Goal: Information Seeking & Learning: Learn about a topic

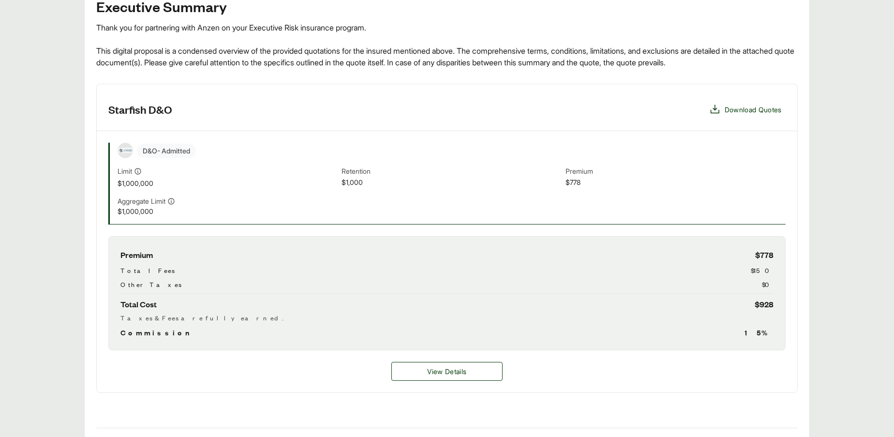
scroll to position [220, 0]
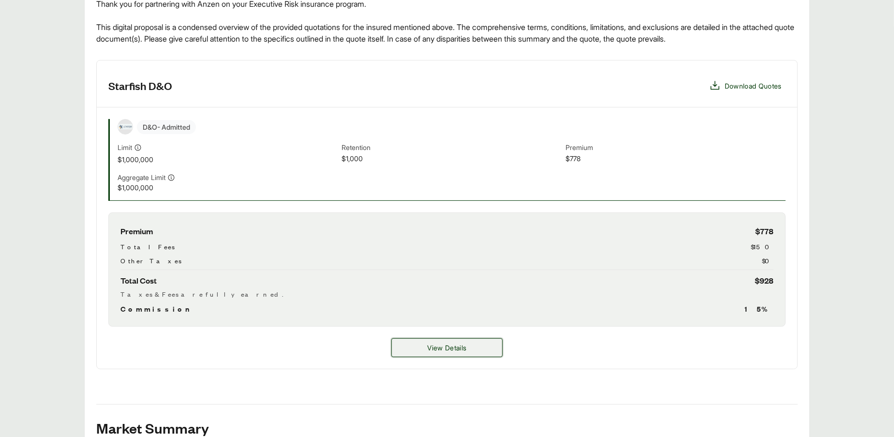
click at [462, 354] on button "View Details" at bounding box center [447, 347] width 111 height 19
click at [463, 349] on span "View Details" at bounding box center [446, 348] width 39 height 10
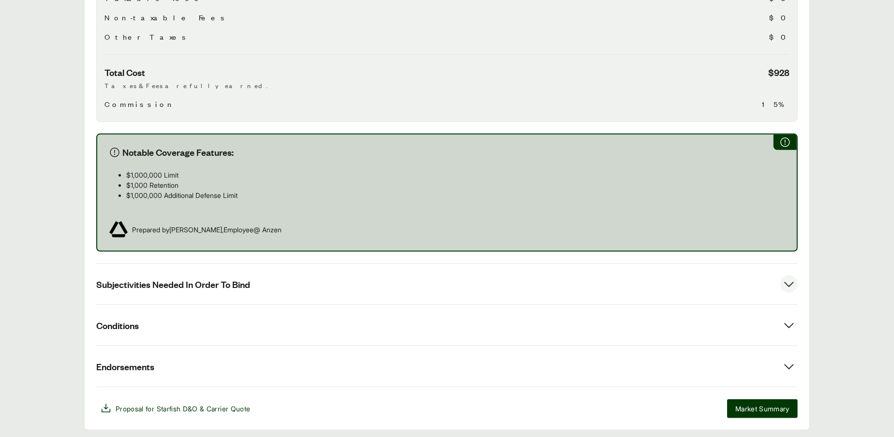
scroll to position [469, 0]
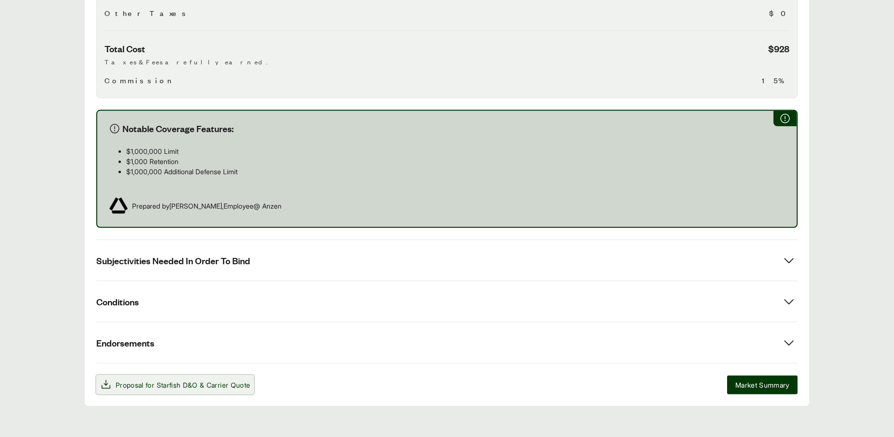
click at [245, 381] on span "& Carrier Quote" at bounding box center [225, 385] width 50 height 8
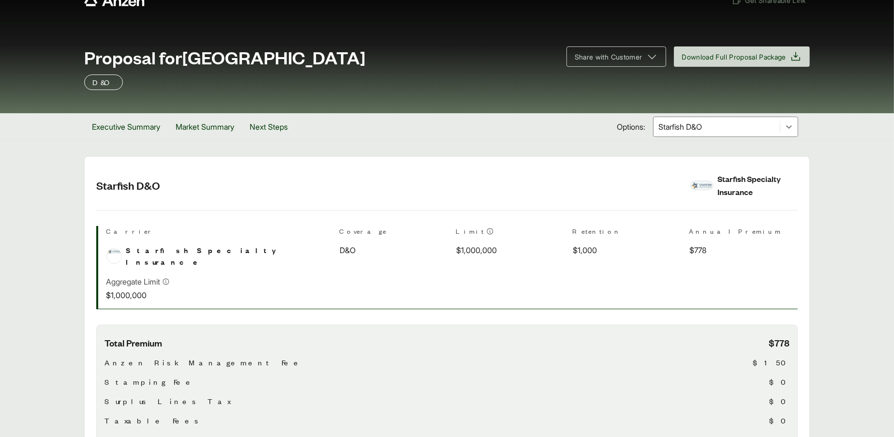
scroll to position [0, 0]
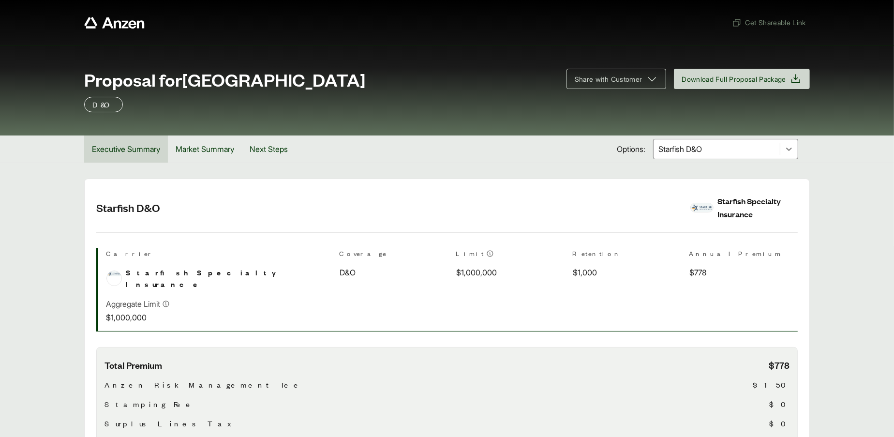
click at [137, 147] on button "Executive Summary" at bounding box center [126, 149] width 84 height 27
